Goal: Obtain resource: Download file/media

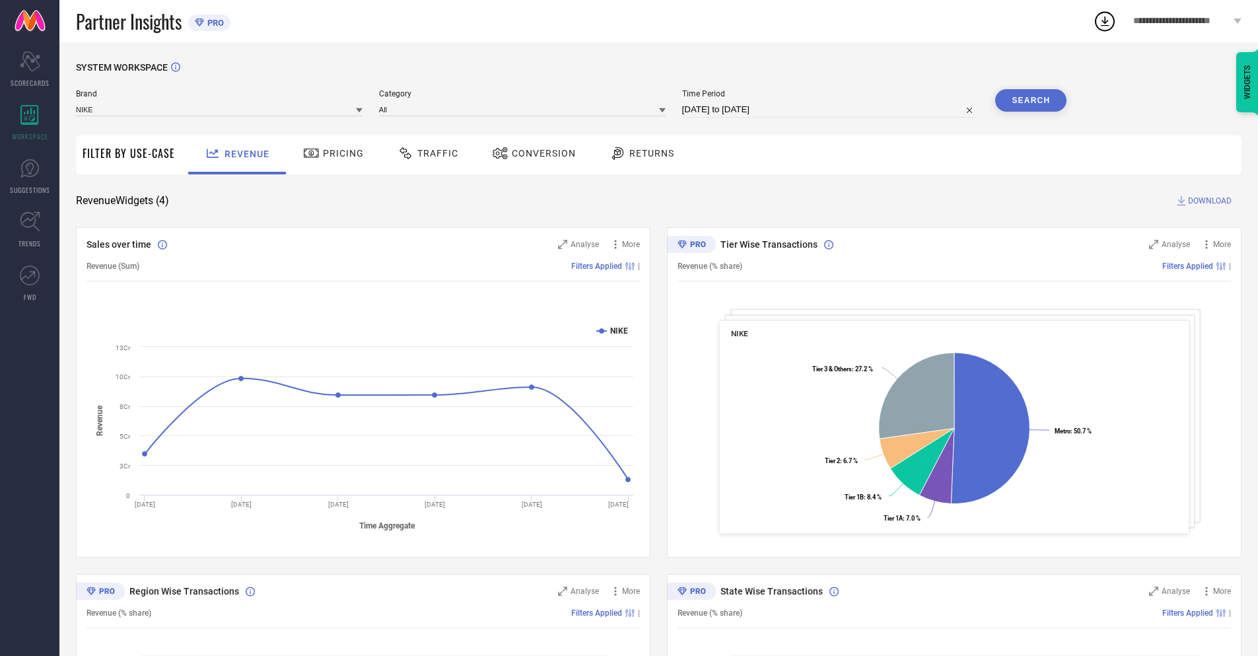
click at [530, 155] on span "Conversion" at bounding box center [544, 153] width 64 height 11
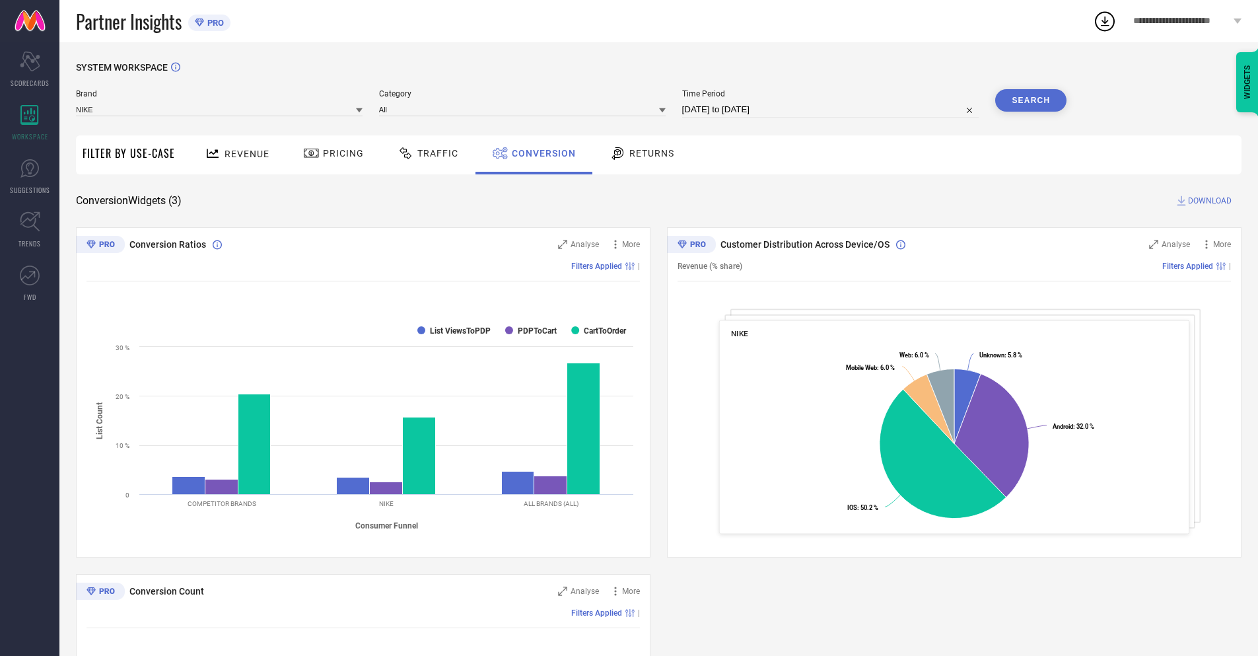
click at [830, 110] on input "[DATE] to [DATE]" at bounding box center [830, 110] width 297 height 16
select select "8"
select select "2025"
select select "9"
select select "2025"
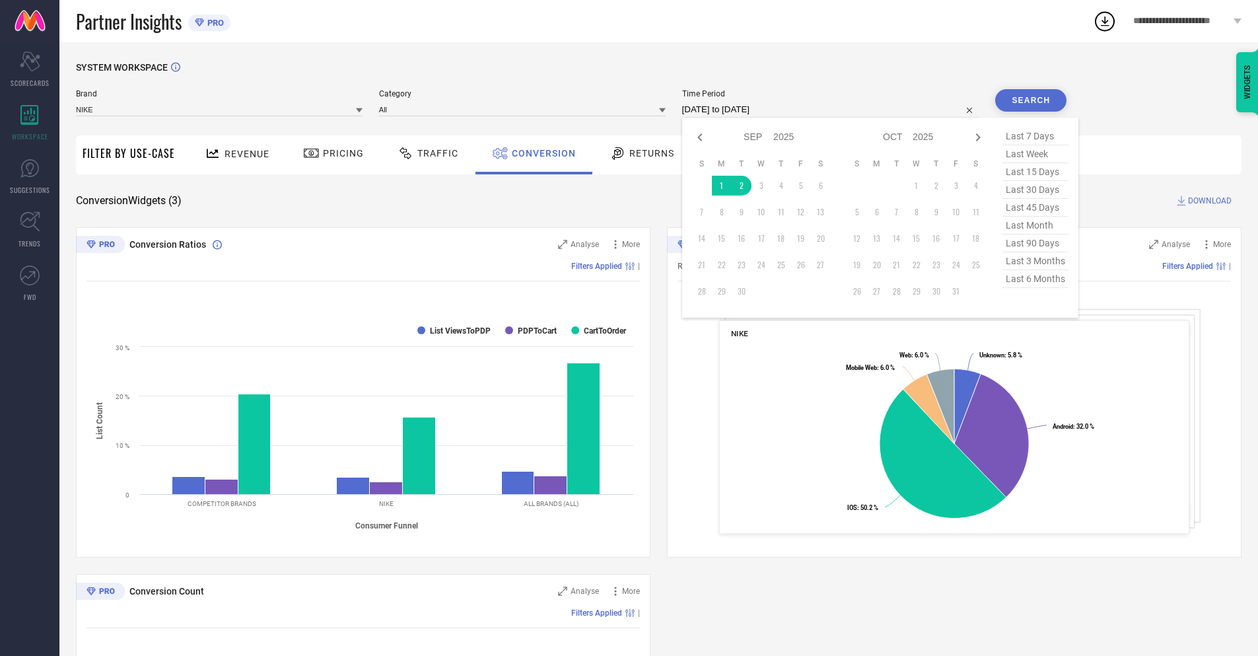
click at [739, 186] on td "2" at bounding box center [742, 186] width 20 height 20
type input "[DATE] to [DATE]"
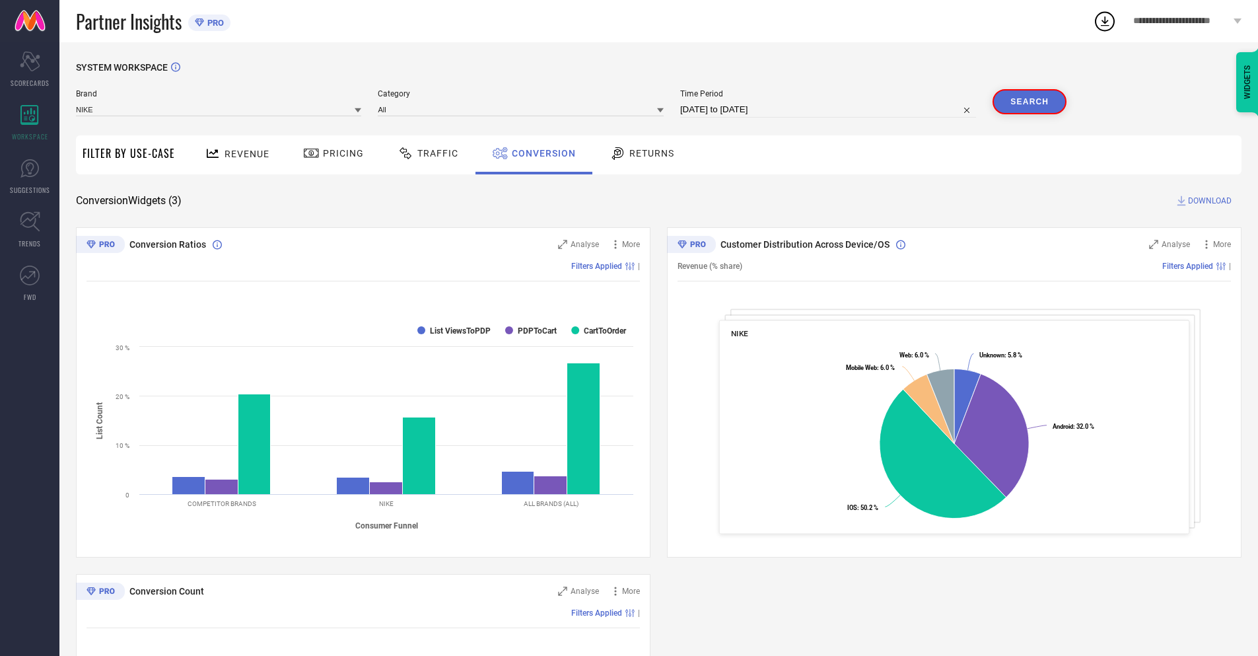
click at [1031, 100] on button "Search" at bounding box center [1030, 101] width 74 height 25
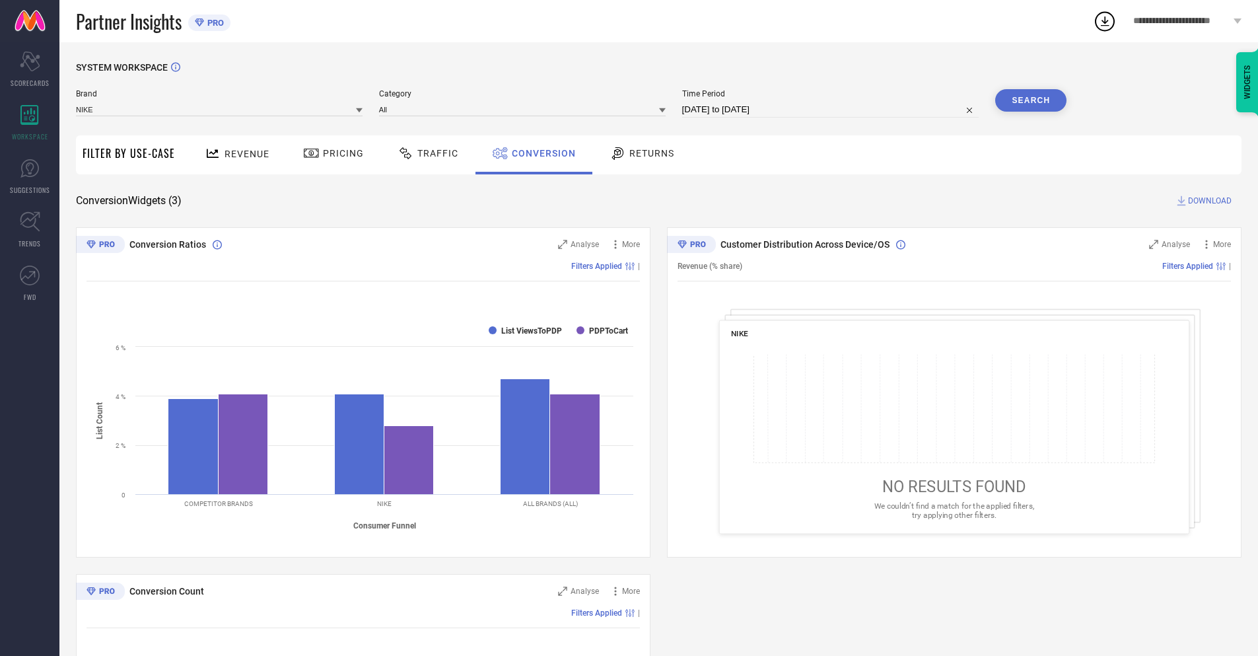
click at [1210, 201] on span "DOWNLOAD" at bounding box center [1210, 200] width 44 height 13
